Goal: Find specific page/section: Find specific page/section

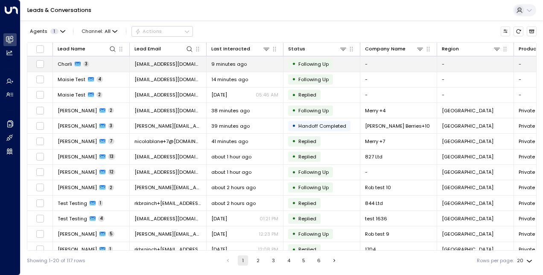
click at [98, 65] on td "Charli 3" at bounding box center [91, 63] width 77 height 15
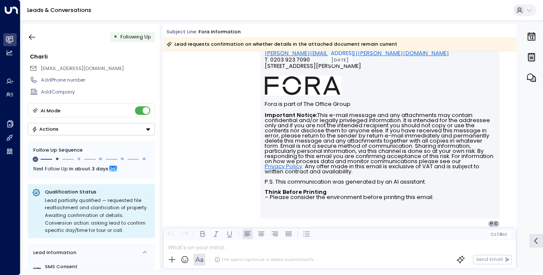
scroll to position [548, 0]
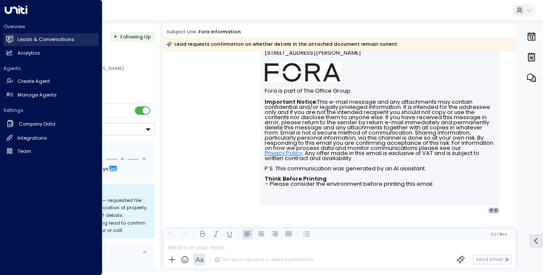
drag, startPoint x: 7, startPoint y: 38, endPoint x: 30, endPoint y: 40, distance: 23.2
click at [7, 38] on icon at bounding box center [9, 38] width 7 height 5
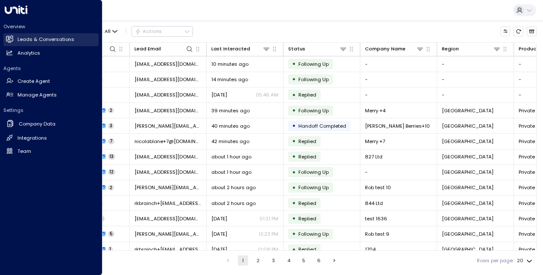
click at [45, 41] on h2 "Leads & Conversations" at bounding box center [46, 39] width 57 height 7
